Goal: Task Accomplishment & Management: Check status

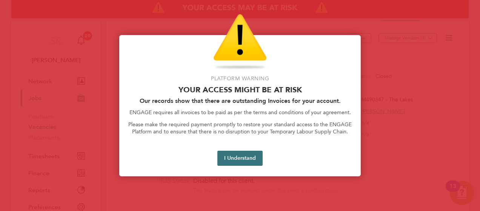
click at [250, 163] on button "I Understand" at bounding box center [239, 158] width 45 height 15
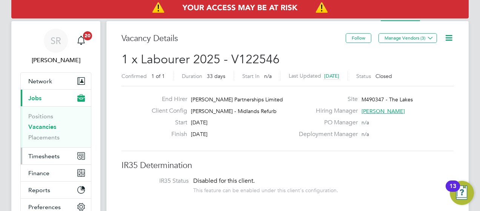
click at [47, 154] on span "Timesheets" at bounding box center [43, 156] width 31 height 7
click at [38, 156] on span "Timesheets" at bounding box center [43, 156] width 31 height 7
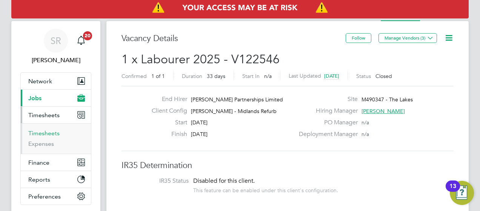
click at [43, 136] on link "Timesheets" at bounding box center [43, 133] width 31 height 7
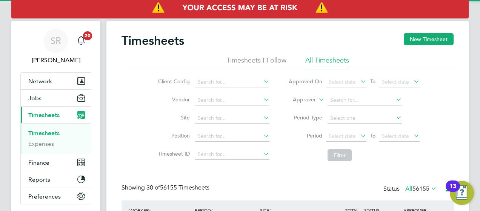
click at [312, 104] on li "Approver" at bounding box center [354, 100] width 150 height 18
click at [317, 98] on icon at bounding box center [317, 97] width 0 height 7
click at [353, 100] on input at bounding box center [364, 100] width 74 height 11
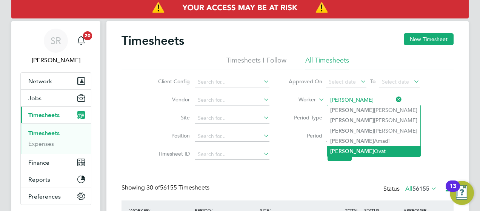
type input "Felix Ovat"
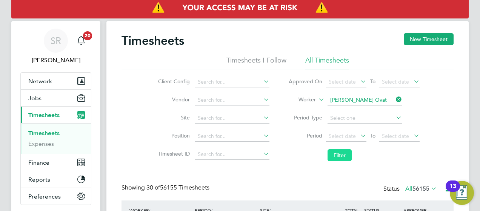
click at [340, 157] on button "Filter" at bounding box center [339, 155] width 24 height 12
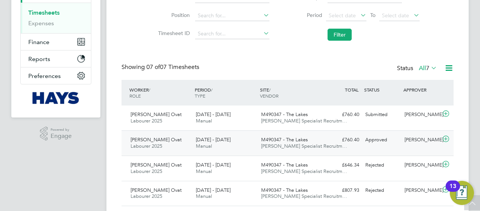
click at [449, 140] on icon at bounding box center [445, 139] width 9 height 6
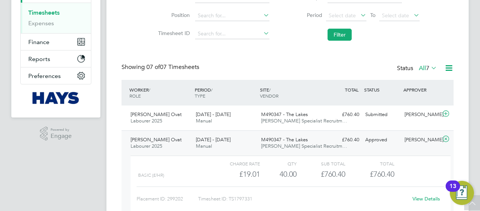
click at [425, 198] on link "View Details" at bounding box center [426, 199] width 28 height 6
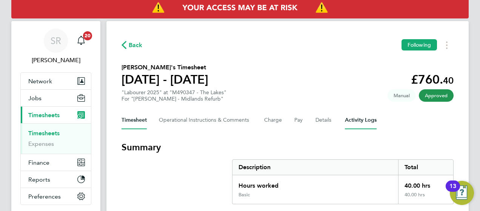
click at [348, 119] on Logs-tab "Activity Logs" at bounding box center [361, 120] width 32 height 18
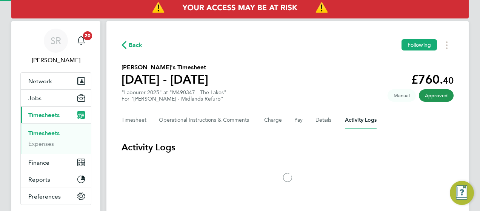
click at [324, 97] on div "Back Following [PERSON_NAME] Ovat's Timesheet [DATE] - [DATE] £760. 40 "Laboure…" at bounding box center [287, 117] width 362 height 193
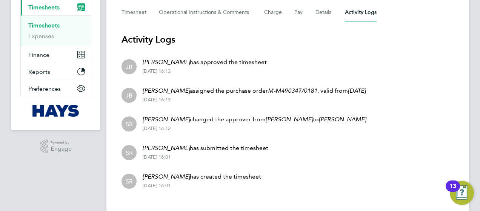
scroll to position [106, 0]
